Goal: Task Accomplishment & Management: Use online tool/utility

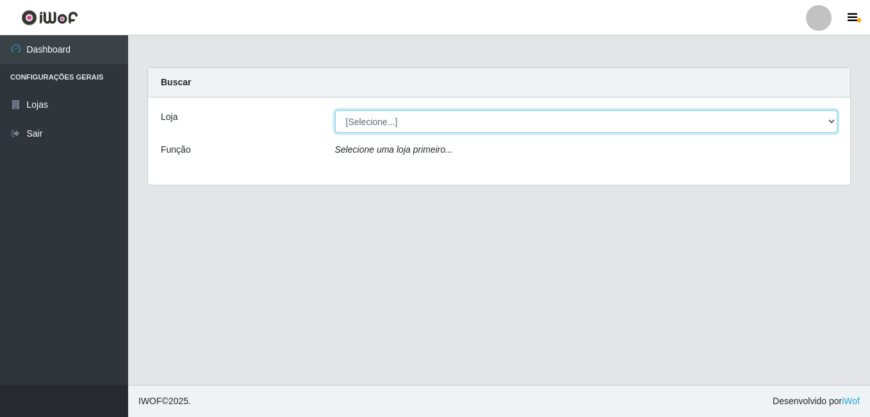
click at [458, 125] on select "[Selecione...] Ajubá Mercado" at bounding box center [586, 121] width 503 height 22
select select "402"
click at [335, 110] on select "[Selecione...] Ajubá Mercado" at bounding box center [586, 121] width 503 height 22
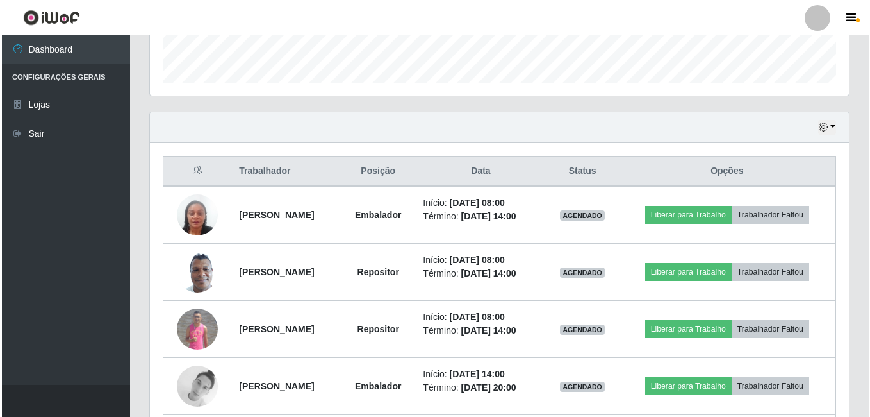
scroll to position [385, 0]
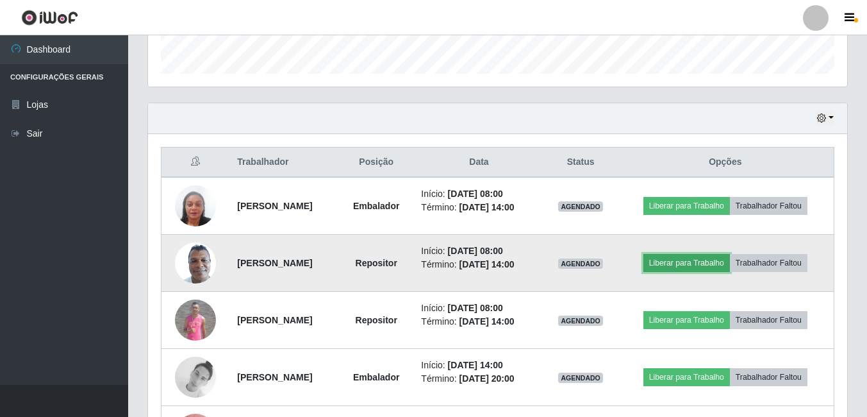
click at [710, 254] on button "Liberar para Trabalho" at bounding box center [686, 263] width 87 height 18
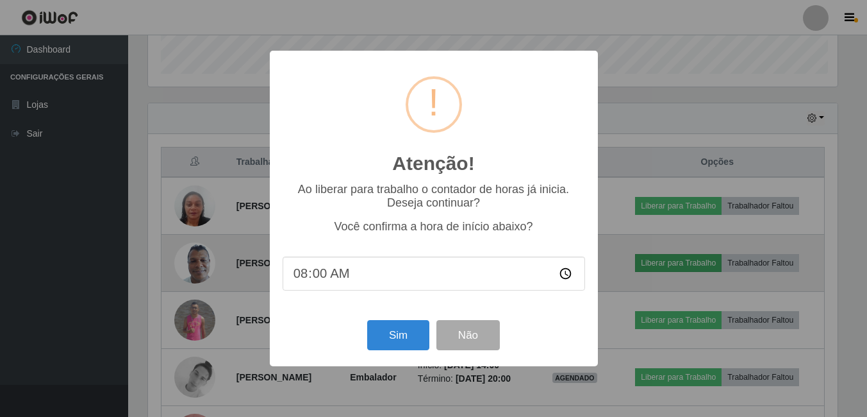
scroll to position [266, 693]
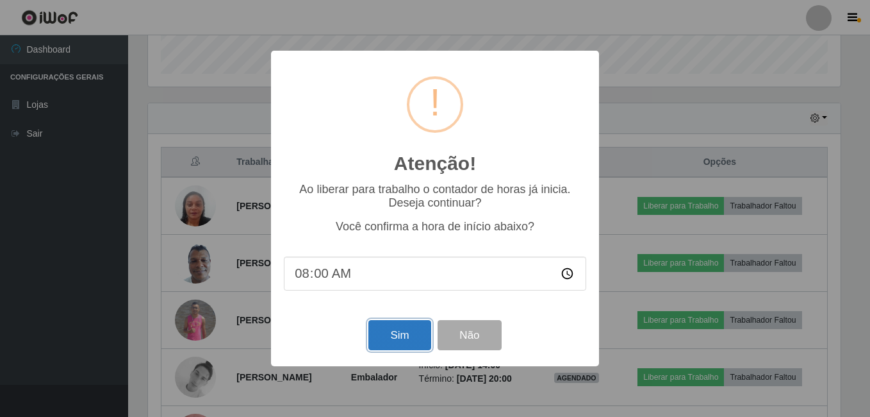
click at [412, 331] on button "Sim" at bounding box center [400, 335] width 62 height 30
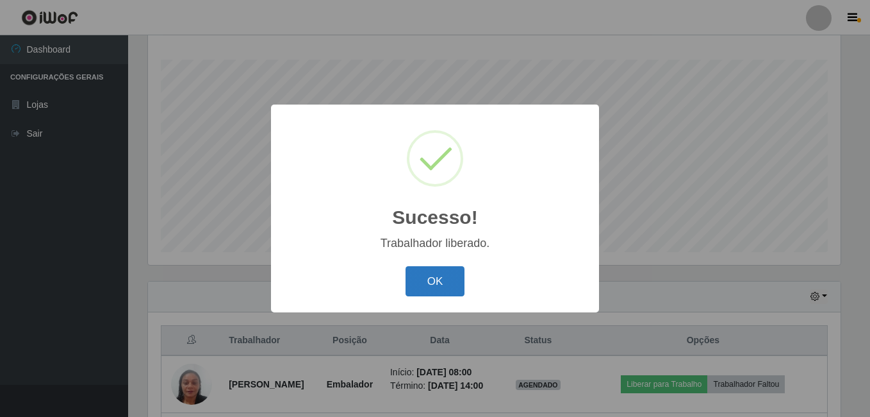
click at [439, 278] on button "OK" at bounding box center [436, 281] width 60 height 30
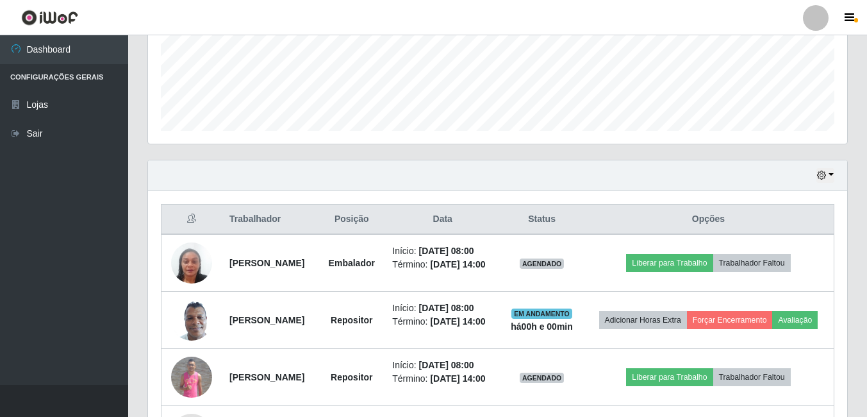
scroll to position [399, 0]
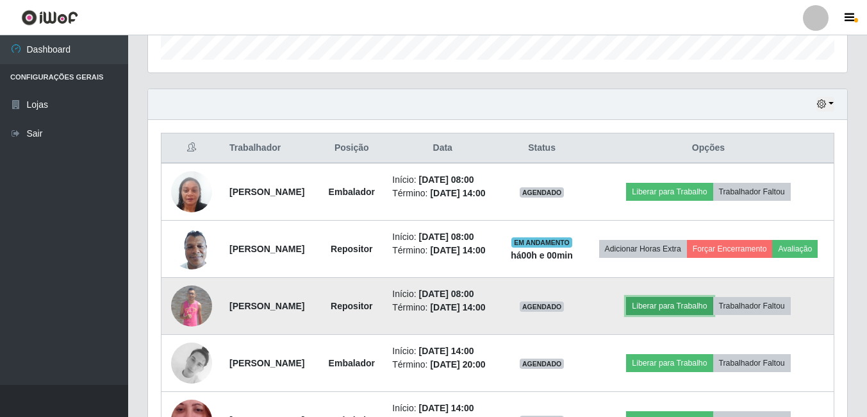
click at [701, 315] on button "Liberar para Trabalho" at bounding box center [669, 306] width 87 height 18
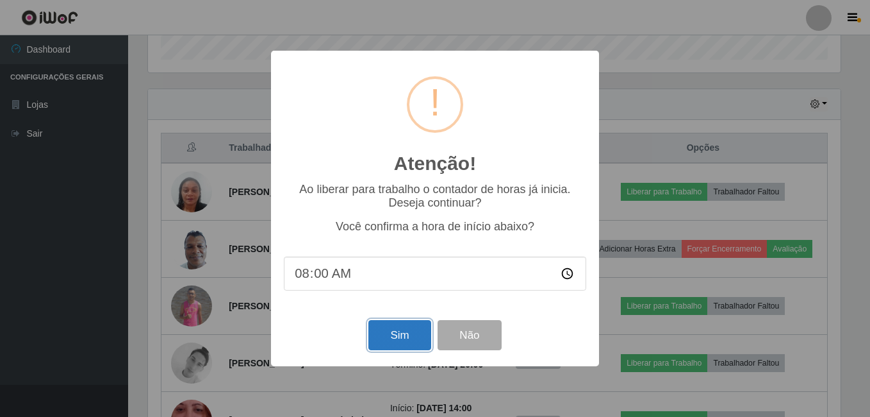
click at [397, 328] on button "Sim" at bounding box center [400, 335] width 62 height 30
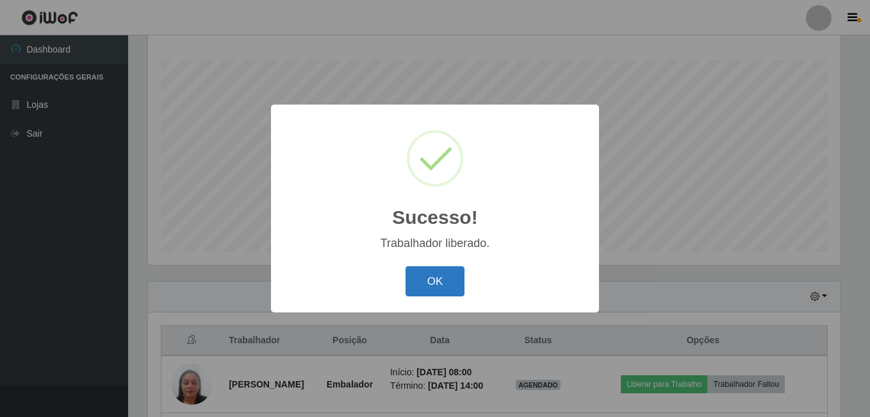
click at [434, 267] on button "OK" at bounding box center [436, 281] width 60 height 30
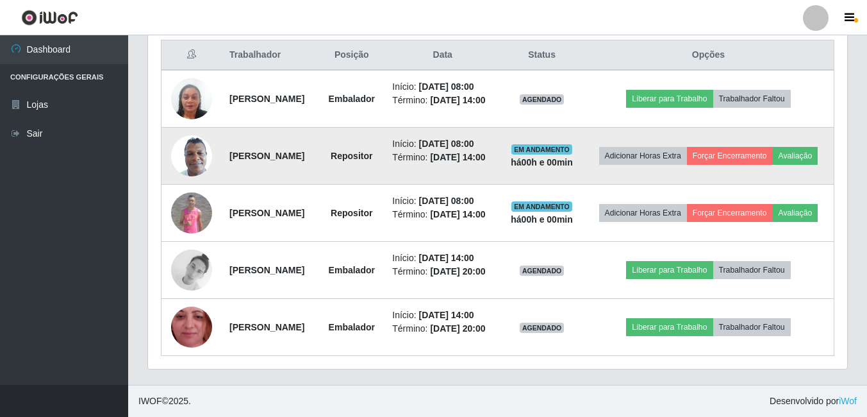
scroll to position [476, 0]
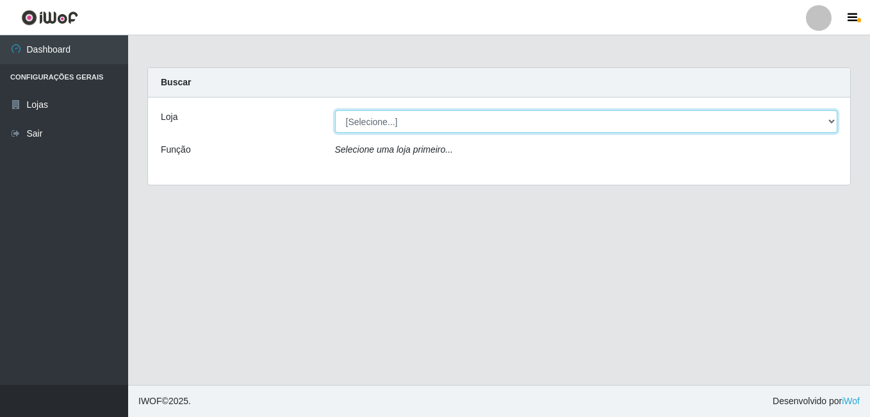
click at [440, 117] on select "[Selecione...] Ajubá Mercado" at bounding box center [586, 121] width 503 height 22
select select "402"
click at [335, 110] on select "[Selecione...] Ajubá Mercado" at bounding box center [586, 121] width 503 height 22
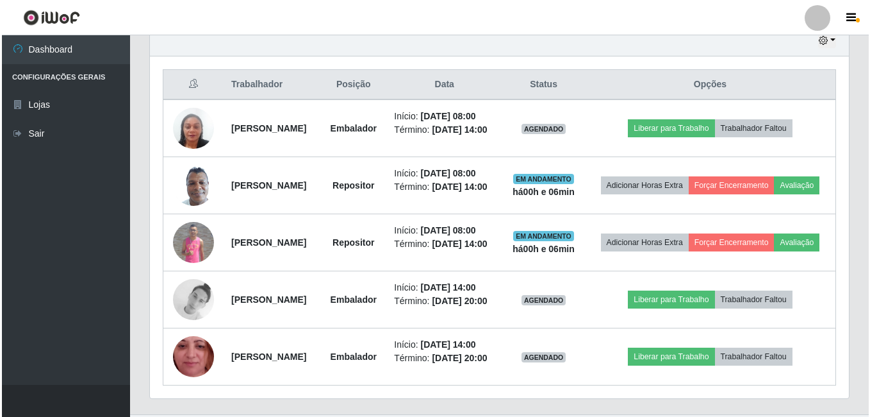
scroll to position [463, 0]
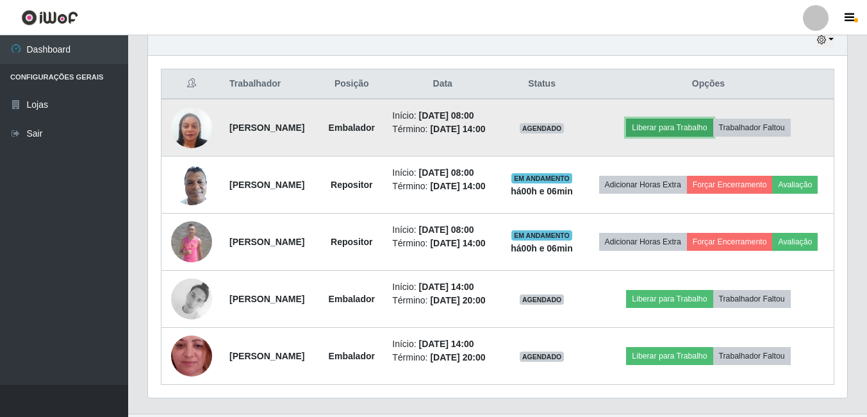
click at [702, 132] on button "Liberar para Trabalho" at bounding box center [669, 128] width 87 height 18
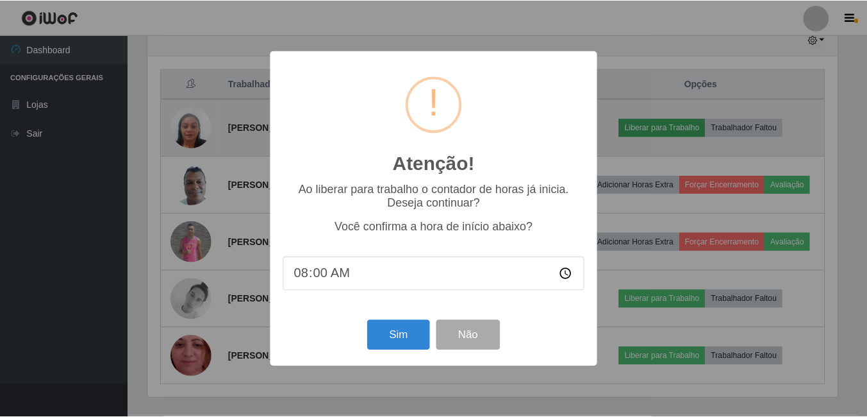
scroll to position [266, 693]
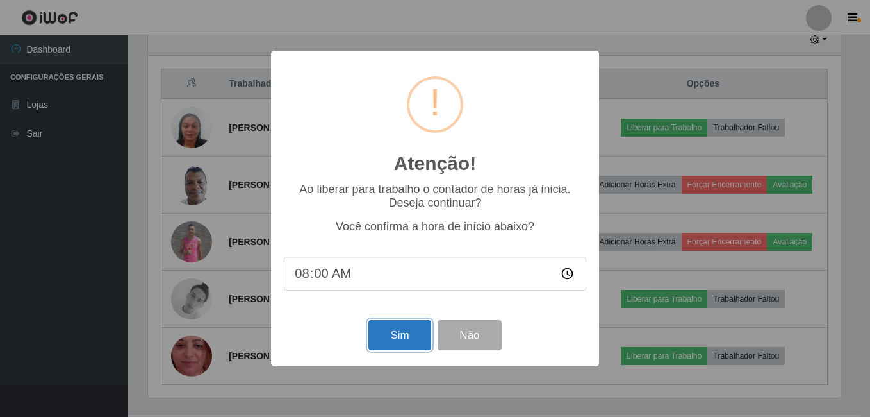
click at [371, 326] on button "Sim" at bounding box center [400, 335] width 62 height 30
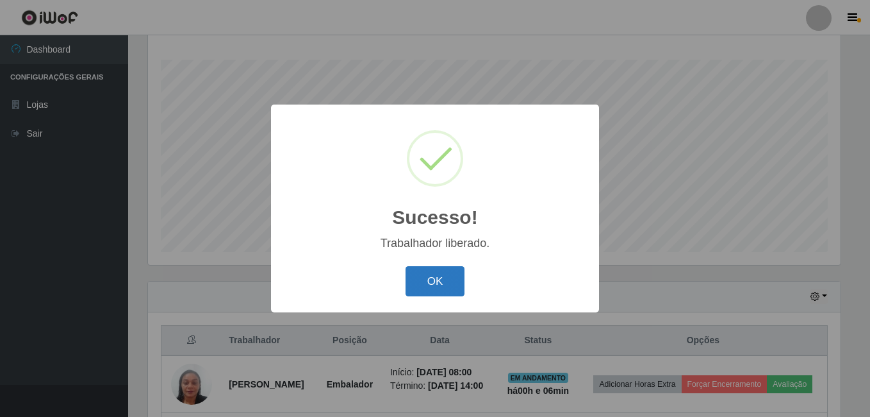
click at [431, 285] on button "OK" at bounding box center [436, 281] width 60 height 30
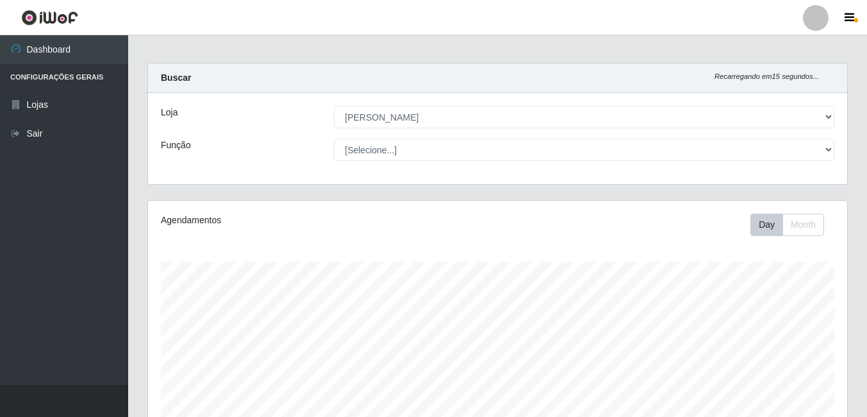
scroll to position [0, 0]
